Goal: Use online tool/utility: Utilize a website feature to perform a specific function

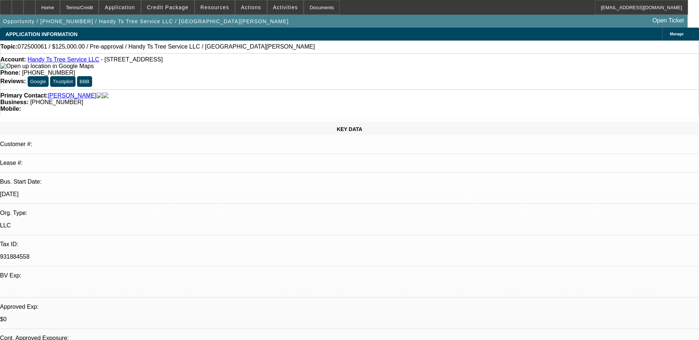
select select "0"
select select "2"
select select "0.1"
select select "4"
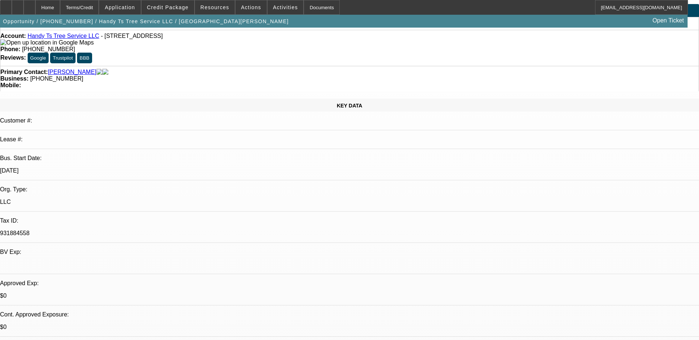
scroll to position [37, 0]
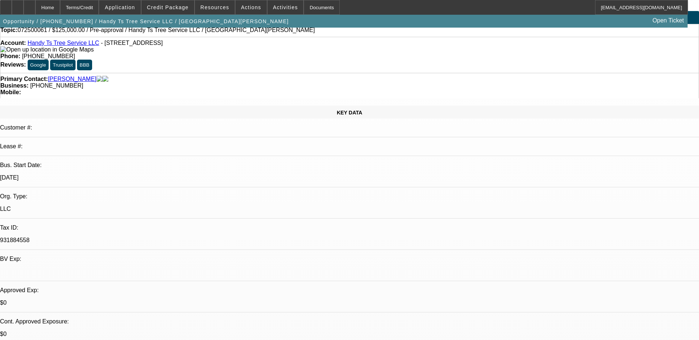
scroll to position [0, 0]
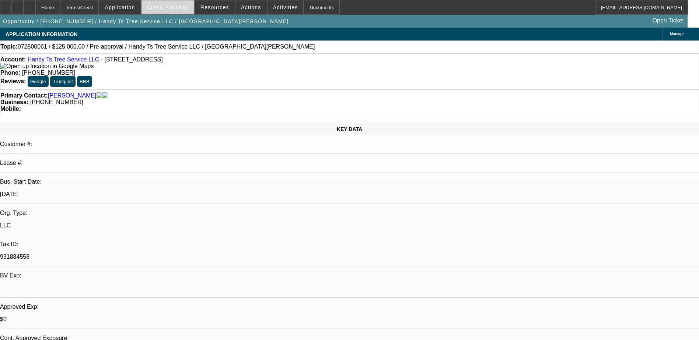
click at [168, 7] on span "Credit Package" at bounding box center [168, 7] width 42 height 6
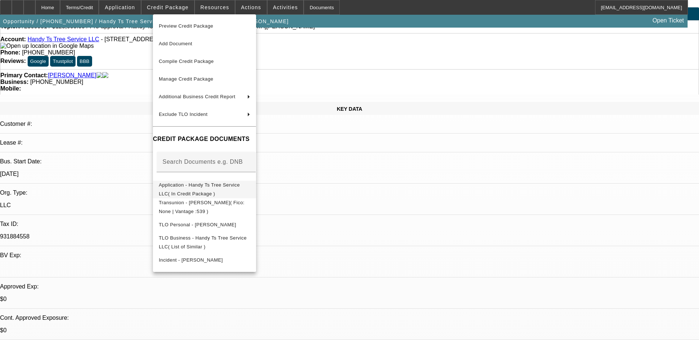
scroll to position [37, 0]
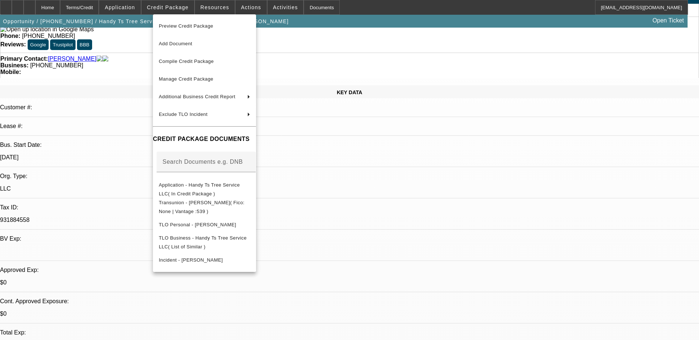
click at [370, 187] on div at bounding box center [349, 170] width 699 height 340
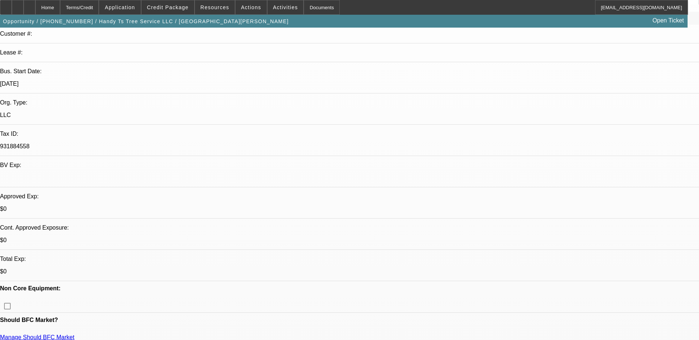
scroll to position [0, 0]
